Goal: Complete application form

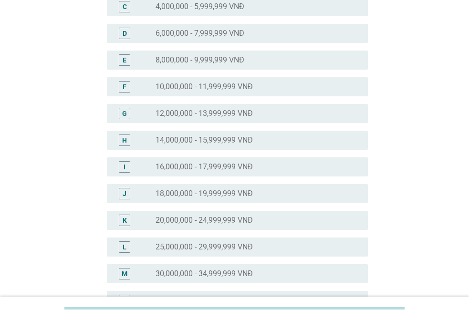
scroll to position [191, 0]
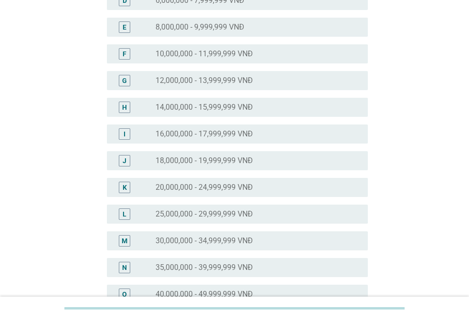
click at [198, 212] on label "25,000,000 - 29,999,999 VNĐ" at bounding box center [203, 214] width 97 height 10
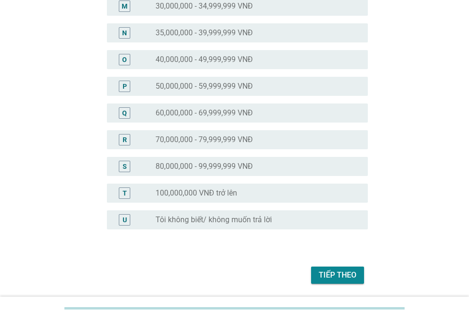
scroll to position [429, 0]
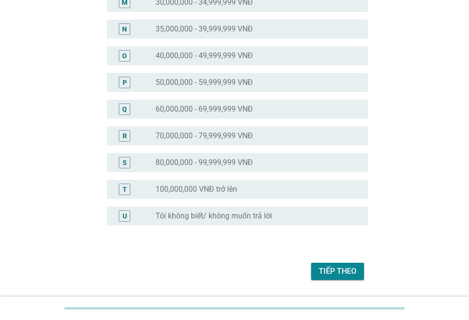
click at [341, 272] on div "Tiếp theo" at bounding box center [338, 271] width 38 height 11
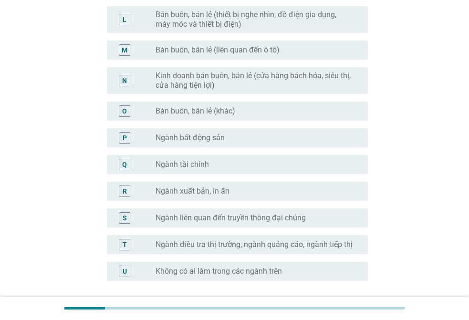
scroll to position [477, 0]
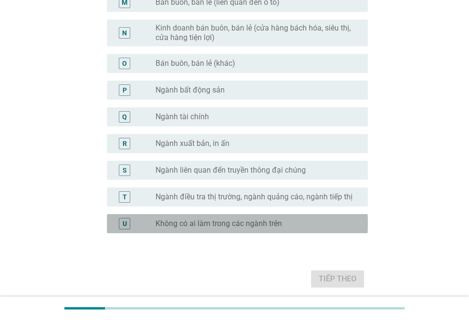
click at [301, 226] on div "radio_button_unchecked Không có ai làm trong các ngành trên" at bounding box center [253, 224] width 197 height 10
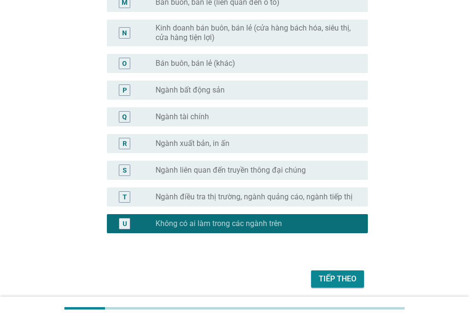
click at [335, 282] on div "Tiếp theo" at bounding box center [338, 278] width 38 height 11
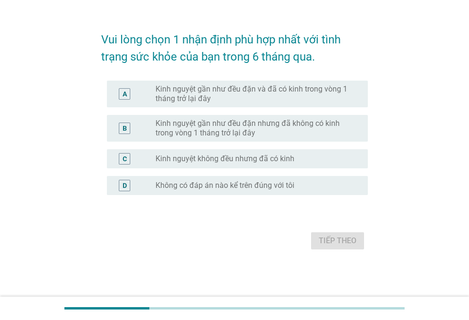
scroll to position [0, 0]
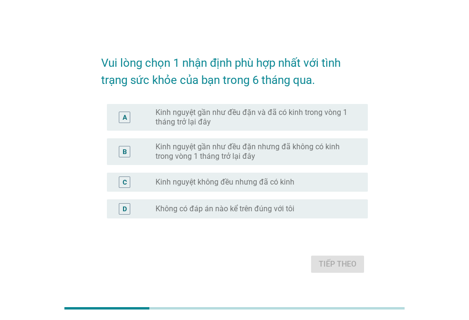
click at [301, 116] on label "Kinh nguyệt gần như đều đặn và đã có kinh trong vòng 1 tháng trở lại đây" at bounding box center [253, 117] width 197 height 19
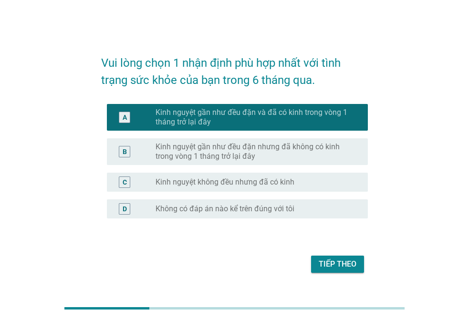
click at [350, 260] on div "Tiếp theo" at bounding box center [338, 264] width 38 height 11
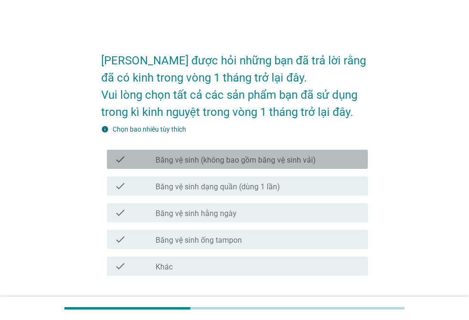
click at [273, 156] on label "Băng vệ sinh (không bao gồm băng vệ sinh vải)" at bounding box center [235, 160] width 160 height 10
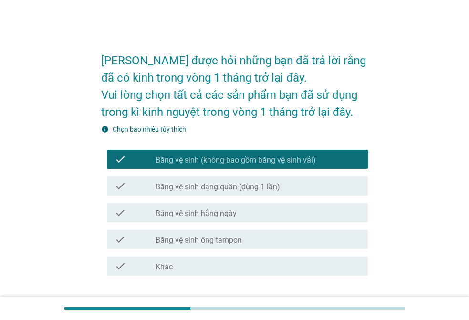
click at [273, 185] on label "Băng vệ sinh dạng quần (dùng 1 lần)" at bounding box center [217, 187] width 124 height 10
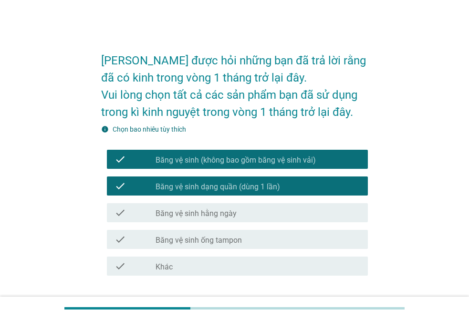
click at [265, 211] on div "check_box_outline_blank Băng vệ sinh hằng ngày" at bounding box center [257, 212] width 205 height 11
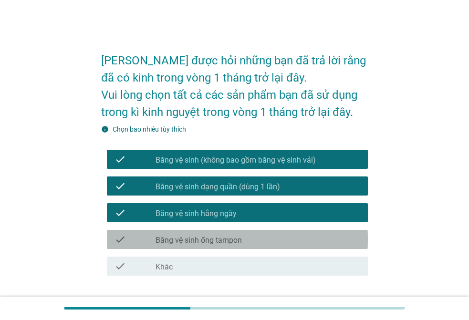
click at [261, 241] on div "check_box_outline_blank Băng vệ sinh ống tampon" at bounding box center [257, 239] width 205 height 11
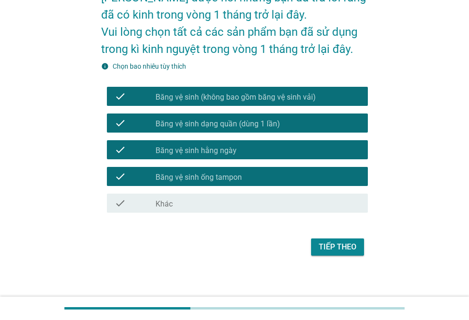
scroll to position [67, 0]
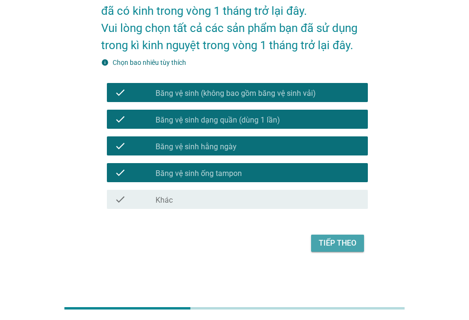
click at [341, 243] on div "Tiếp theo" at bounding box center [338, 243] width 38 height 11
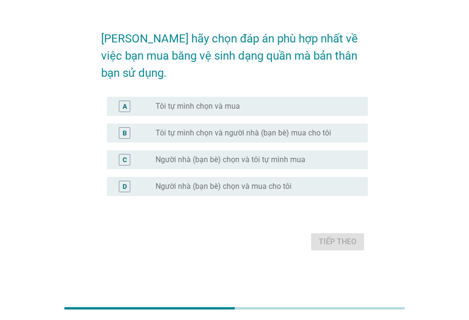
scroll to position [0, 0]
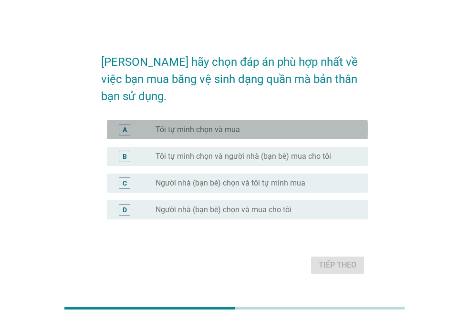
click at [224, 125] on label "Tôi tự mình chọn và mua" at bounding box center [197, 130] width 84 height 10
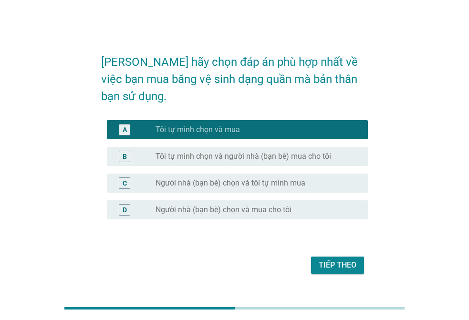
click at [332, 259] on div "Tiếp theo" at bounding box center [338, 264] width 38 height 11
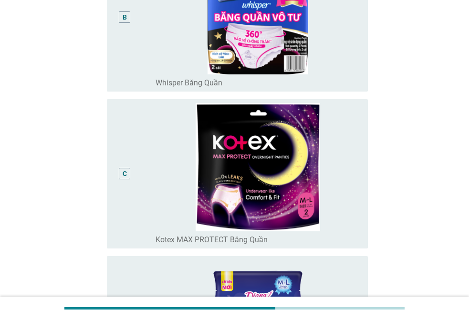
scroll to position [334, 0]
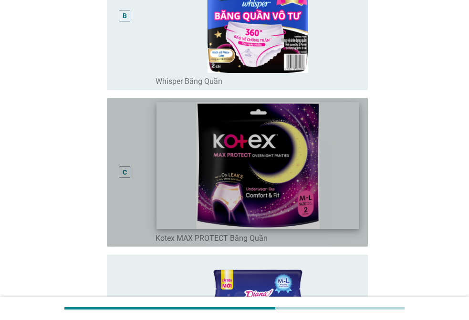
click at [247, 146] on img at bounding box center [257, 166] width 203 height 127
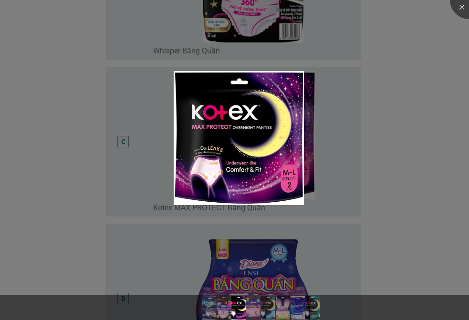
scroll to position [382, 0]
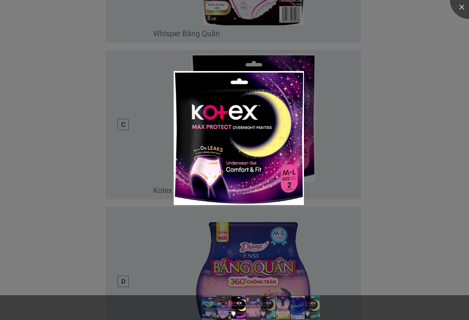
click at [465, 198] on div at bounding box center [234, 160] width 469 height 320
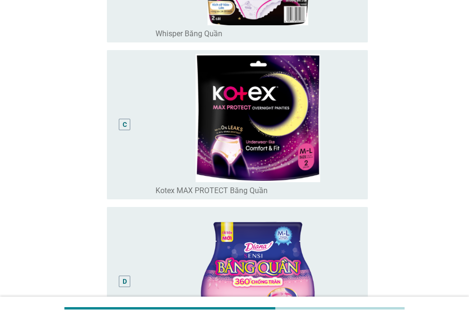
click at [144, 153] on div "C" at bounding box center [134, 124] width 41 height 141
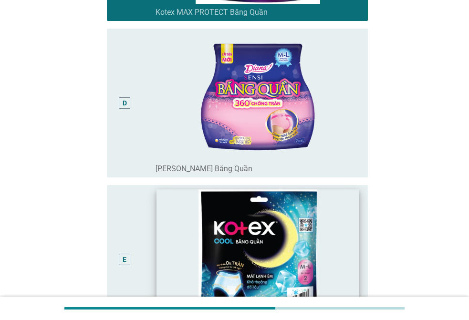
scroll to position [668, 0]
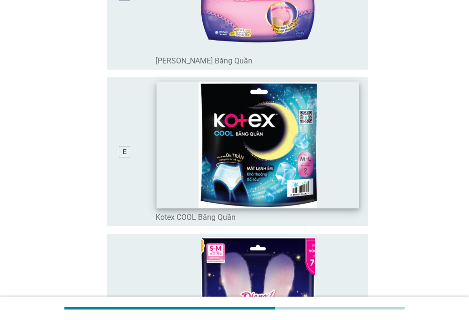
click at [169, 184] on img at bounding box center [257, 145] width 203 height 127
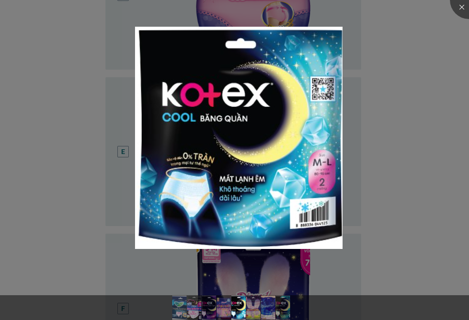
click at [125, 287] on div at bounding box center [234, 291] width 469 height 8
click at [102, 204] on div at bounding box center [234, 160] width 469 height 320
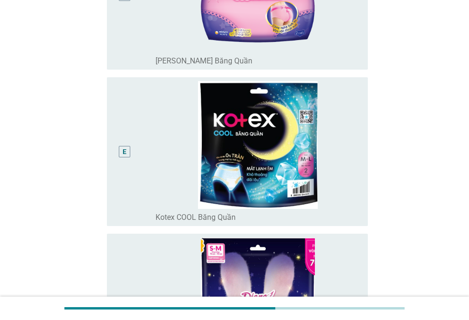
click at [124, 191] on div "E" at bounding box center [124, 151] width 21 height 141
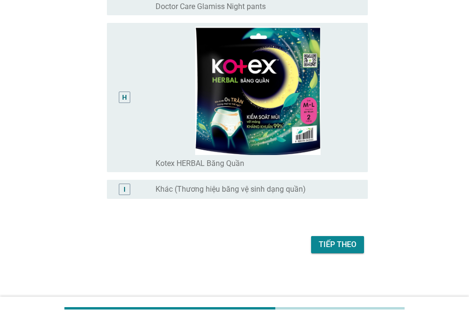
scroll to position [1192, 0]
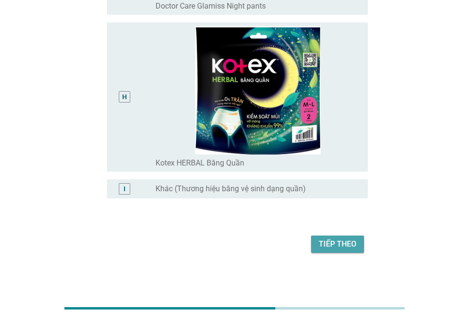
click at [329, 237] on button "Tiếp theo" at bounding box center [337, 244] width 53 height 17
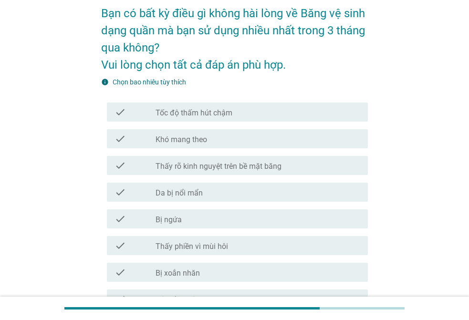
scroll to position [48, 0]
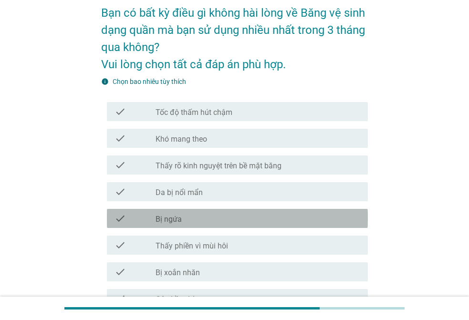
click at [222, 213] on div "check_box_outline_blank Bị ngứa" at bounding box center [257, 218] width 205 height 11
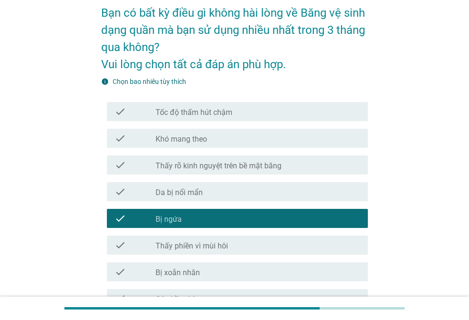
click at [225, 245] on label "Thấy phiền vì mùi hôi" at bounding box center [191, 246] width 72 height 10
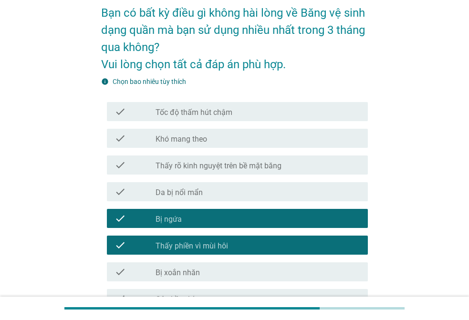
scroll to position [95, 0]
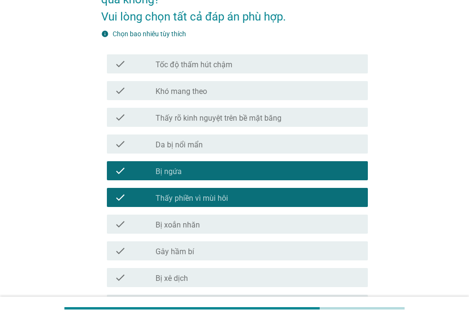
click at [238, 140] on div "check_box_outline_blank Da bị nổi mẩn" at bounding box center [257, 143] width 205 height 11
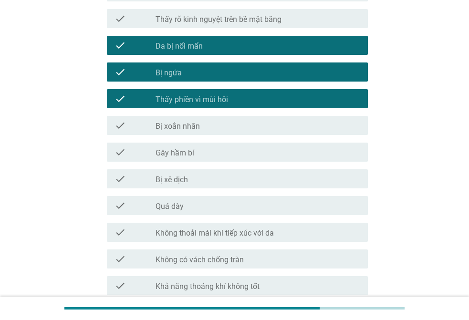
scroll to position [238, 0]
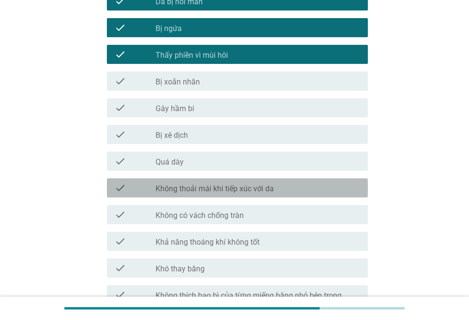
click at [300, 185] on div "check_box_outline_blank Không thoải mái khi tiếp xúc với da" at bounding box center [257, 187] width 205 height 11
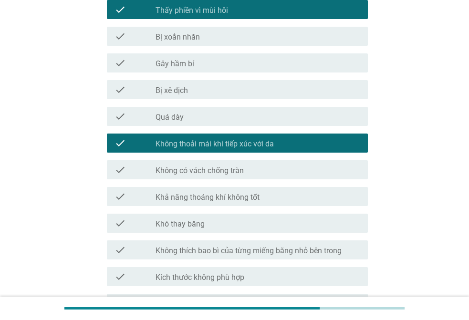
scroll to position [286, 0]
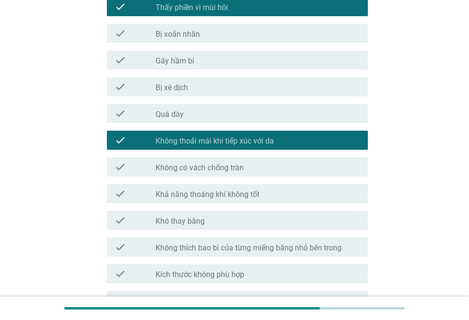
click at [280, 192] on div "check_box_outline_blank Khả năng thoáng khí không tốt" at bounding box center [257, 193] width 205 height 11
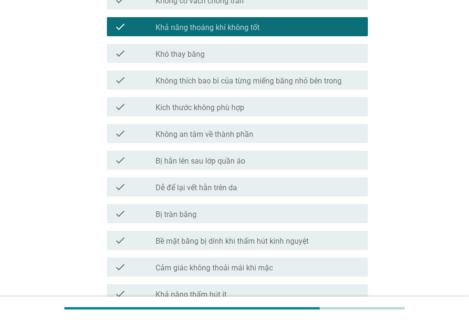
scroll to position [477, 0]
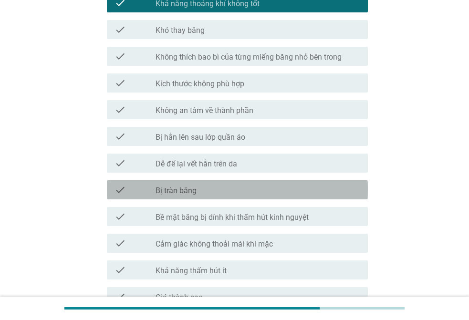
click at [288, 188] on div "check_box_outline_blank Bị tràn băng" at bounding box center [257, 189] width 205 height 11
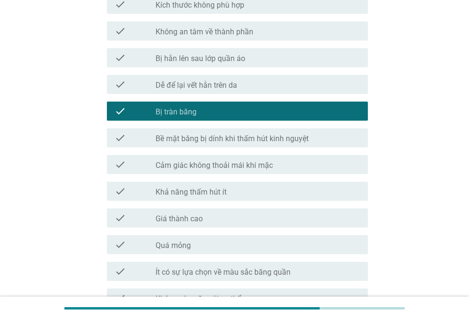
scroll to position [572, 0]
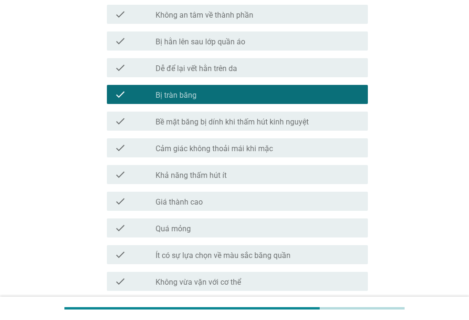
click at [323, 164] on div "check check_box_outline_blank Khả năng thấm hút ít" at bounding box center [234, 174] width 267 height 27
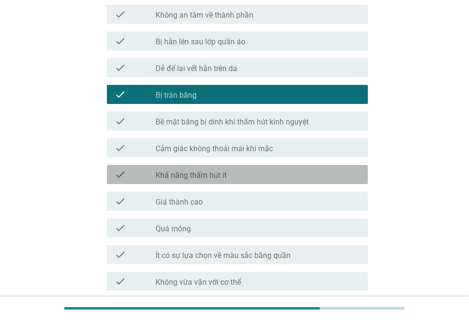
click at [287, 177] on div "check_box_outline_blank Khả năng thấm hút ít" at bounding box center [257, 174] width 205 height 11
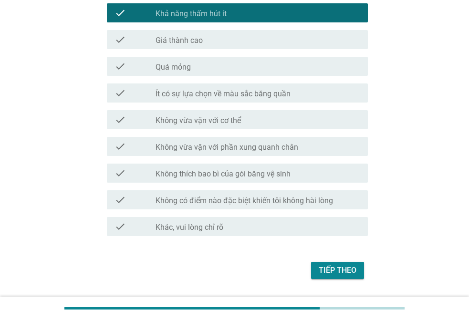
scroll to position [761, 0]
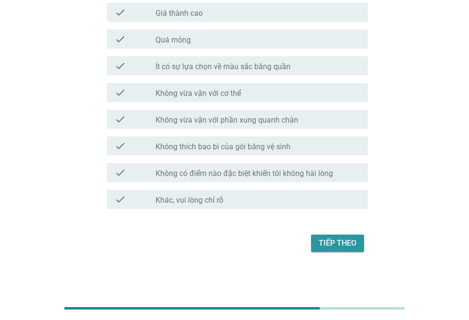
click at [352, 242] on div "Tiếp theo" at bounding box center [338, 243] width 38 height 11
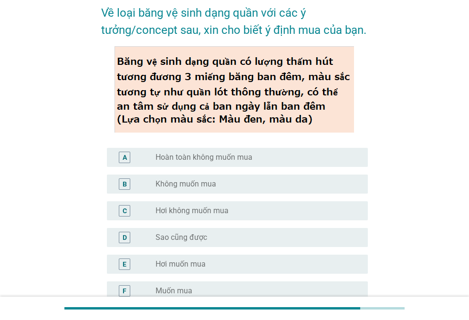
scroll to position [95, 0]
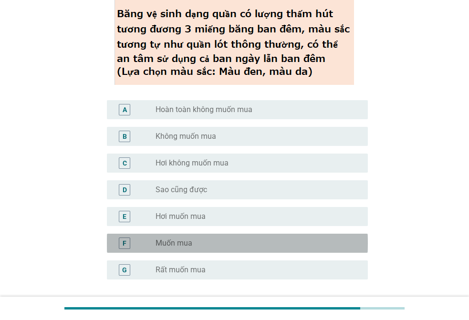
click at [209, 241] on div "radio_button_unchecked Muốn mua" at bounding box center [253, 243] width 197 height 10
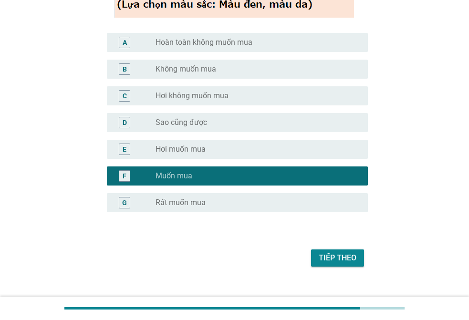
scroll to position [177, 0]
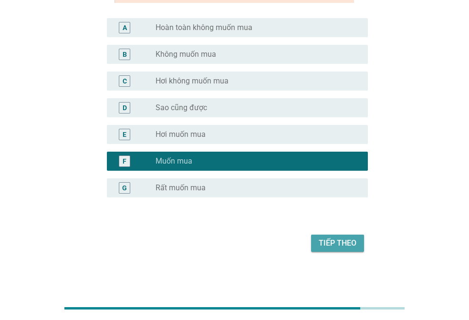
click at [347, 235] on button "Tiếp theo" at bounding box center [337, 243] width 53 height 17
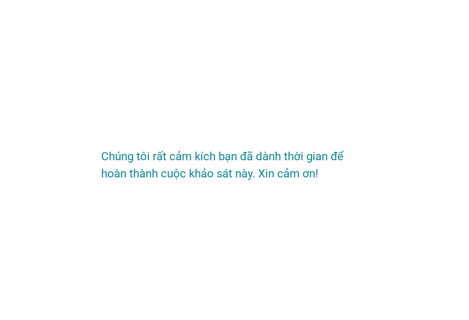
scroll to position [0, 0]
